Goal: Task Accomplishment & Management: Complete application form

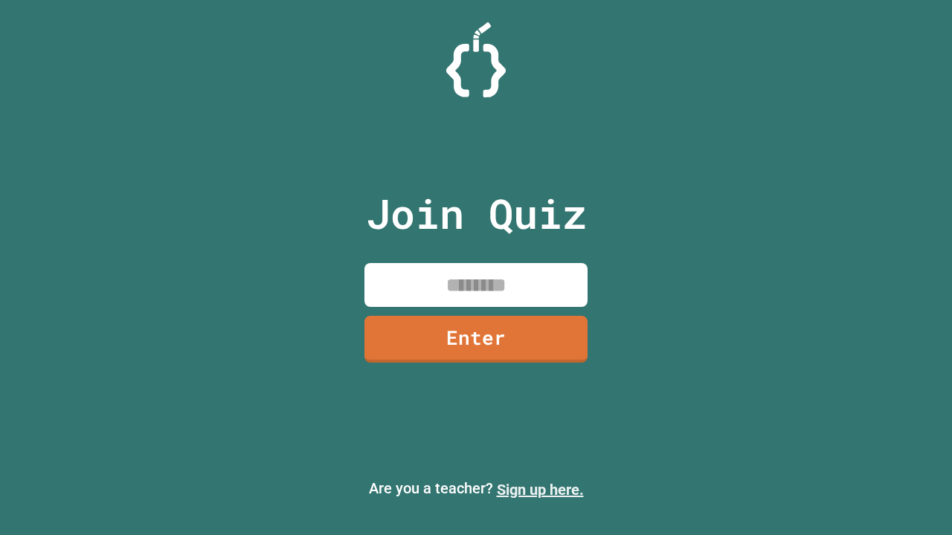
click at [540, 490] on link "Sign up here." at bounding box center [540, 490] width 87 height 18
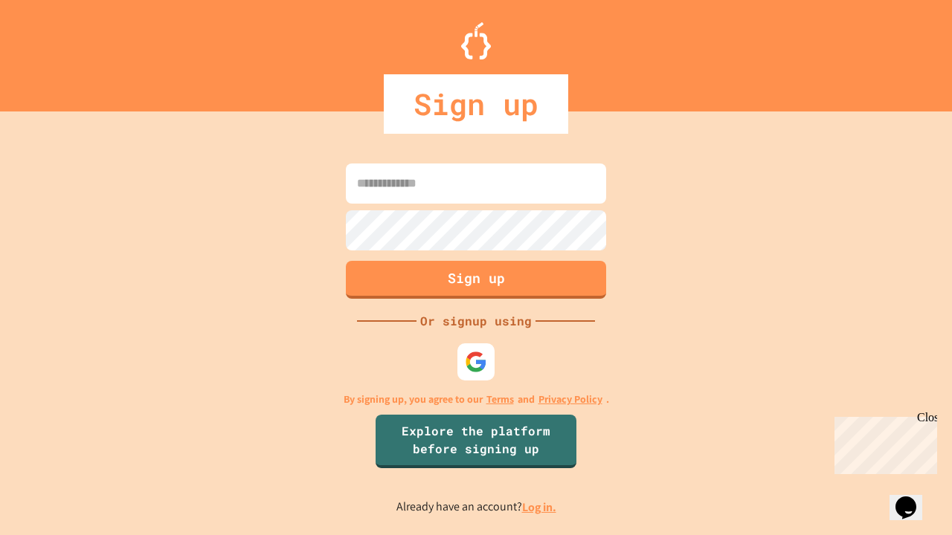
click at [540, 507] on link "Log in." at bounding box center [539, 508] width 34 height 16
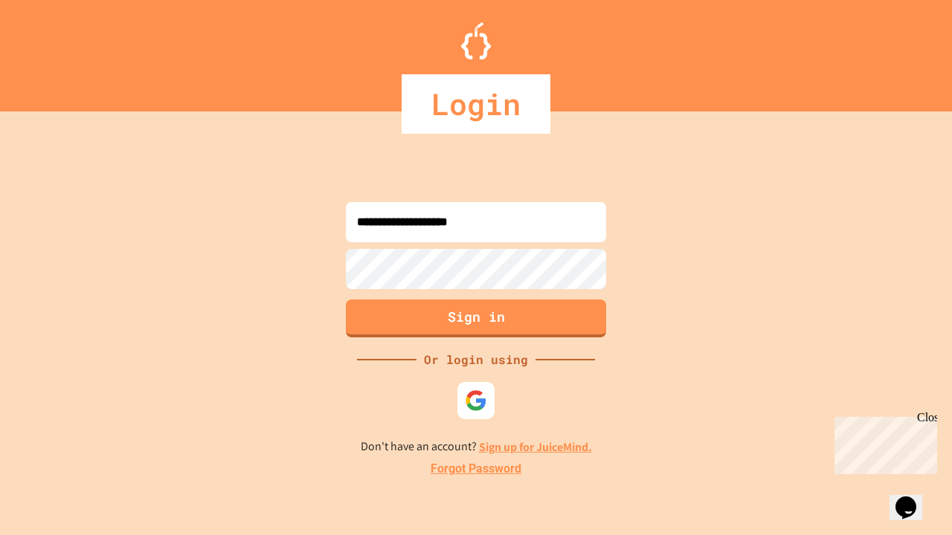
type input "**********"
